Goal: Task Accomplishment & Management: Use online tool/utility

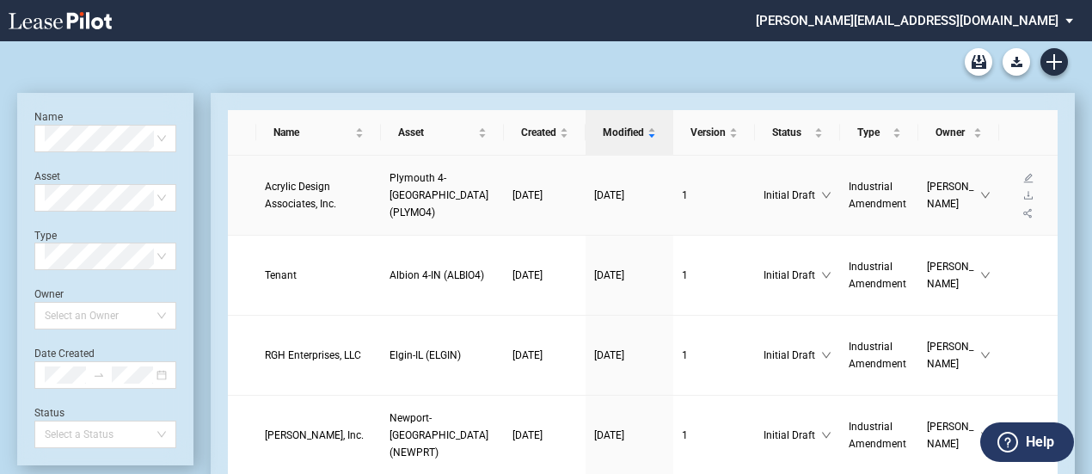
click at [284, 201] on span "Acrylic Design Associates, Inc." at bounding box center [300, 195] width 71 height 29
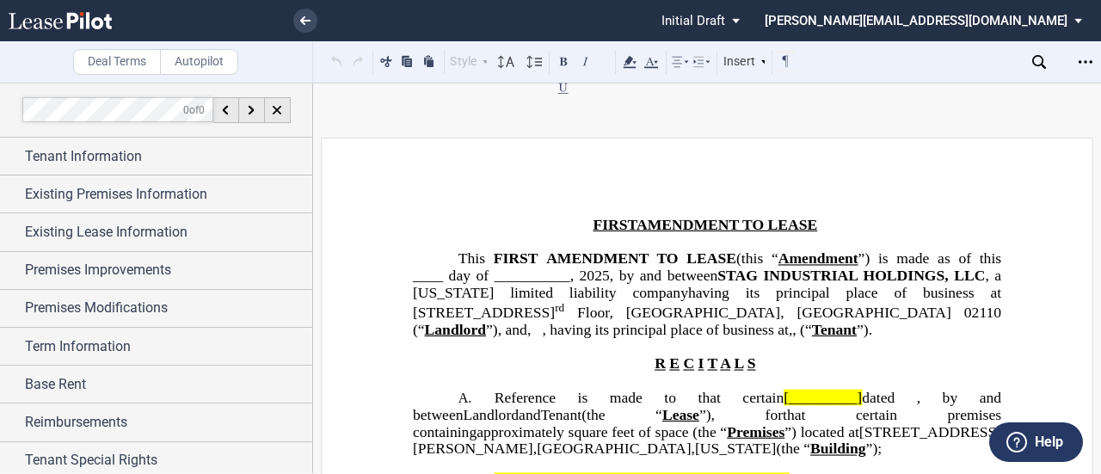
click at [794, 119] on div "Deal Terms Autopilot Style Normal 8pt 9pt 10pt 10.5pt 11pt 12pt 14pt 16pt Norma…" at bounding box center [550, 278] width 1101 height 391
